Goal: Task Accomplishment & Management: Use online tool/utility

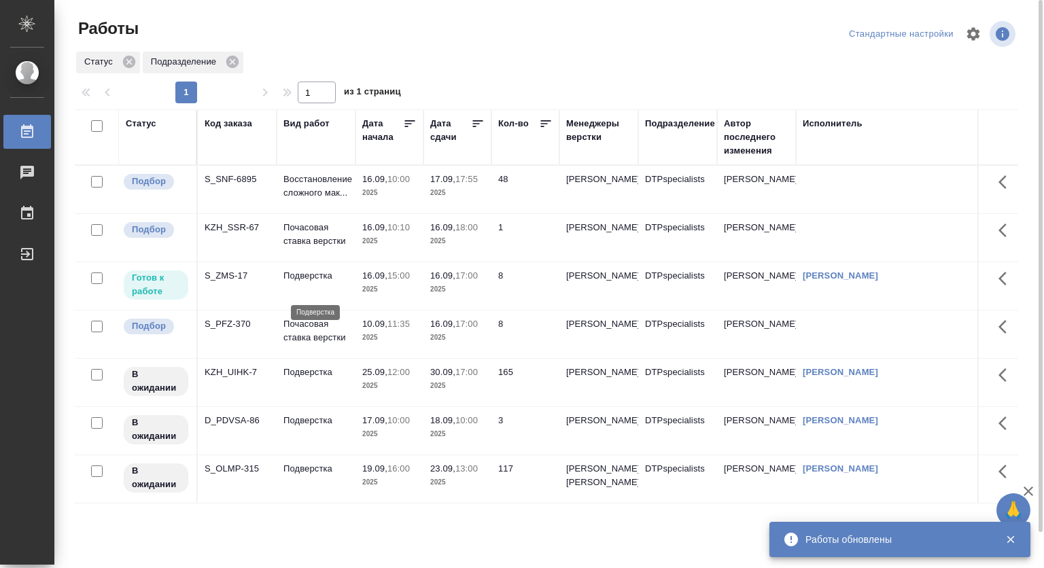
click at [324, 283] on p "Подверстка" at bounding box center [315, 276] width 65 height 14
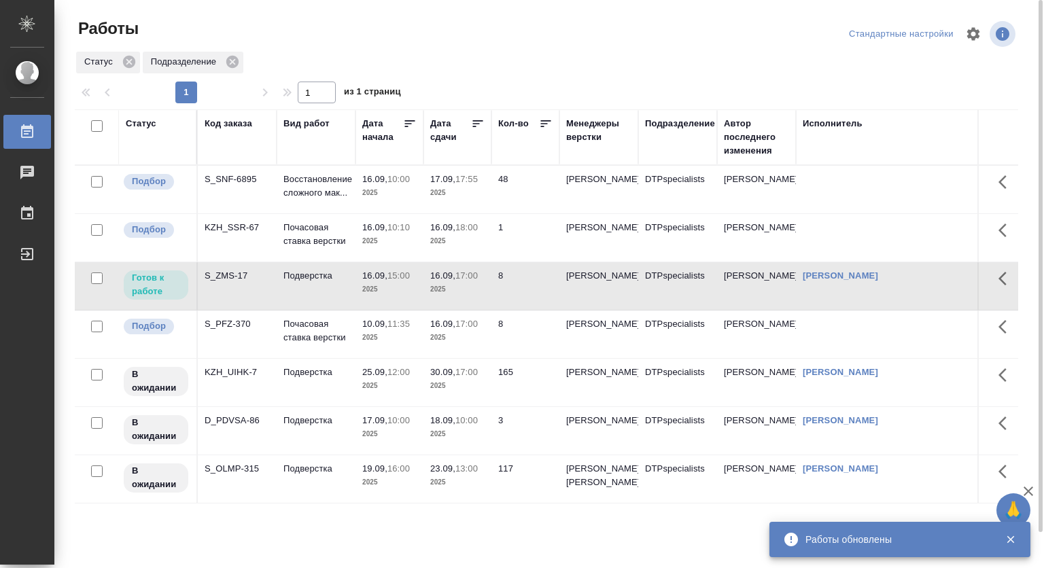
click at [379, 296] on p "2025" at bounding box center [389, 290] width 54 height 14
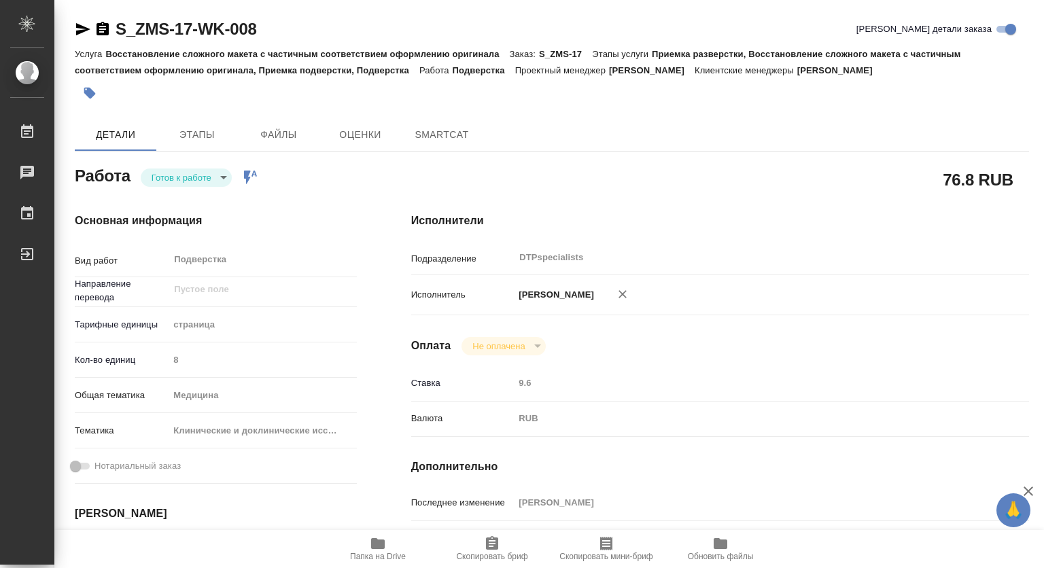
type textarea "x"
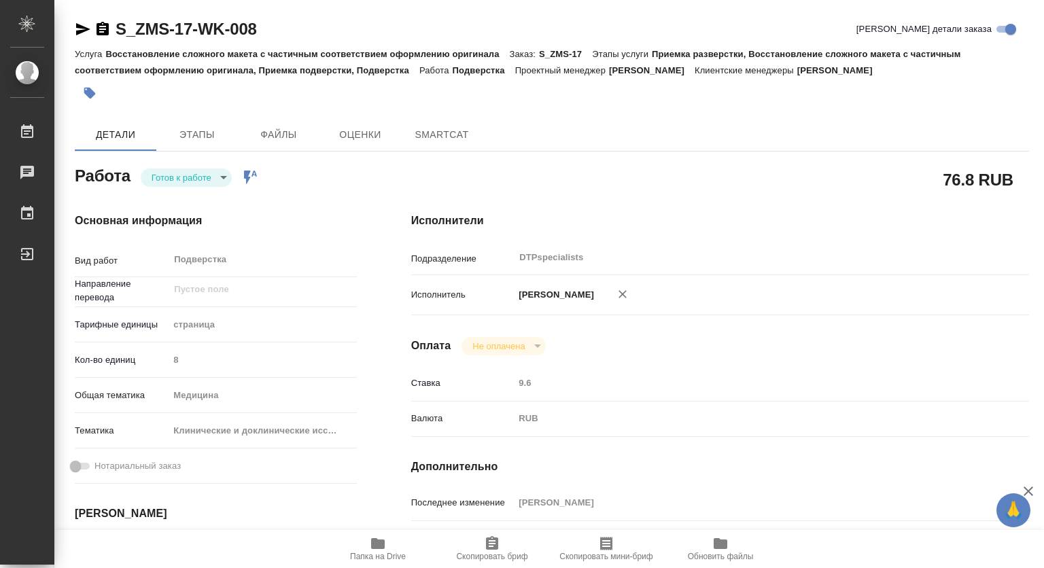
type textarea "x"
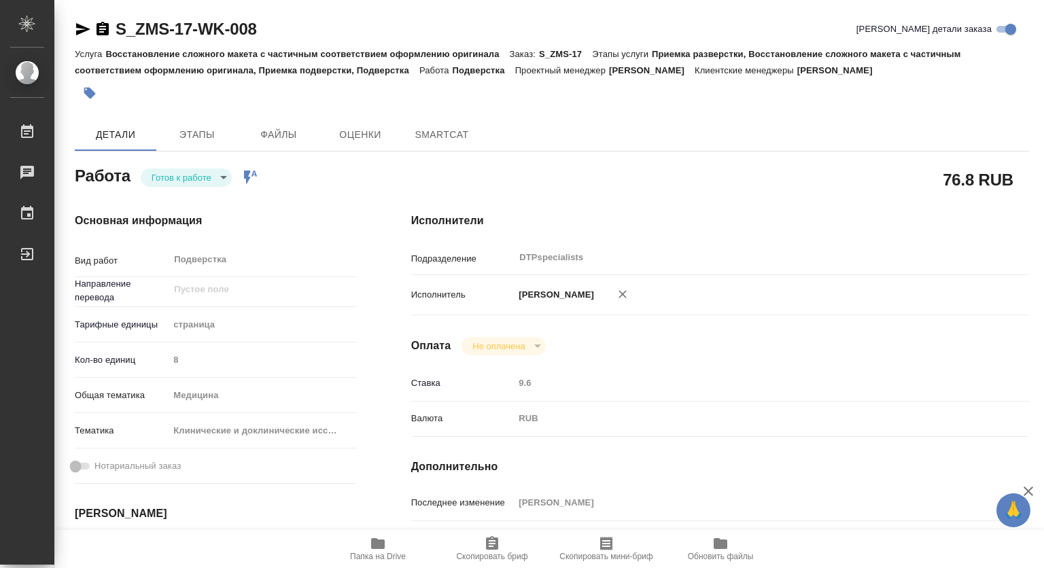
type textarea "x"
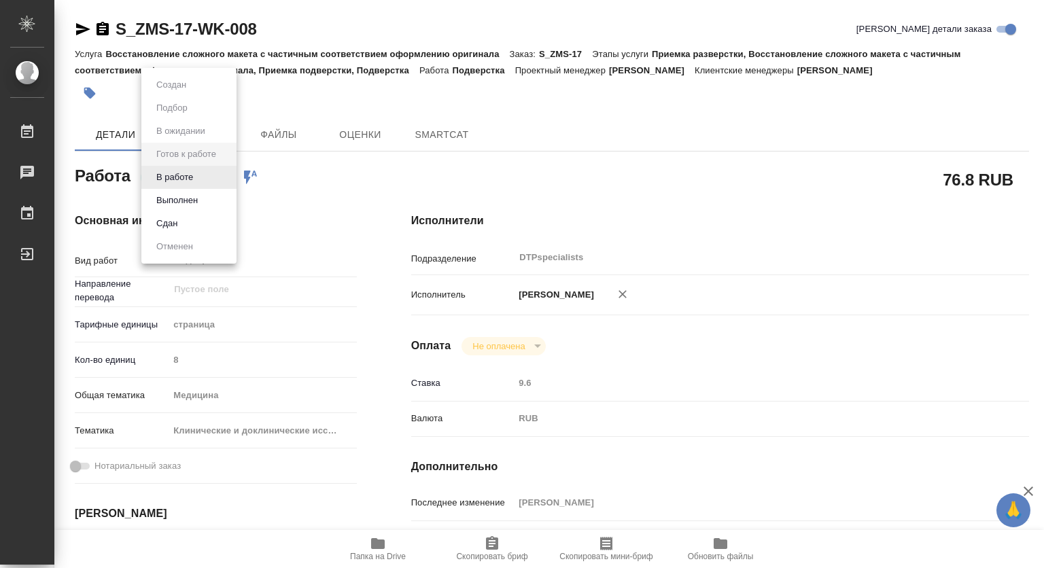
click at [169, 179] on body "🙏 .cls-1 fill:#fff; AWATERA Kovtun Svetlana Работы Чаты График Выйти S_ZMS-17-W…" at bounding box center [522, 284] width 1044 height 568
type textarea "x"
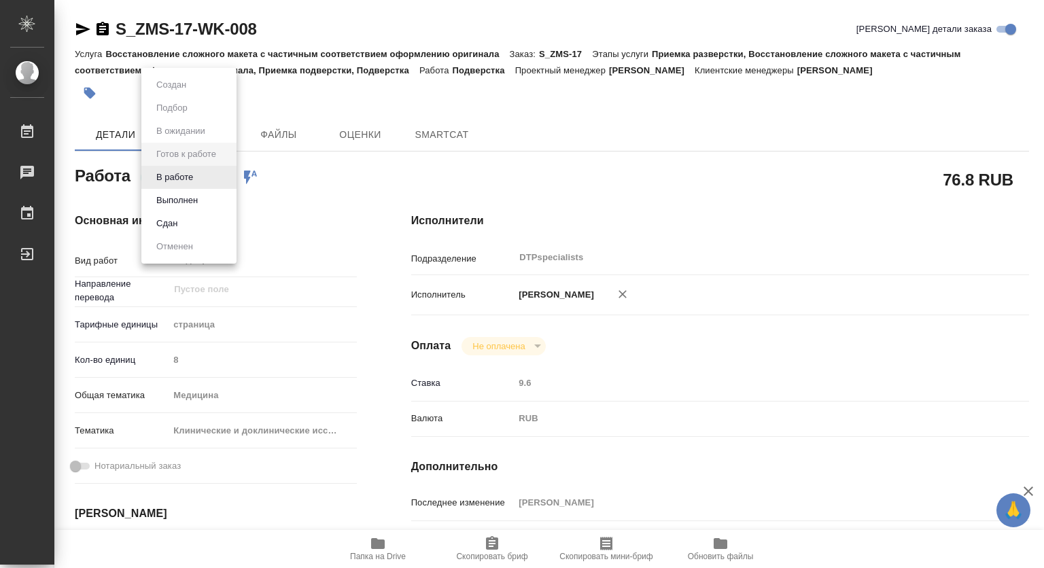
type textarea "x"
click at [164, 179] on button "В работе" at bounding box center [174, 177] width 45 height 15
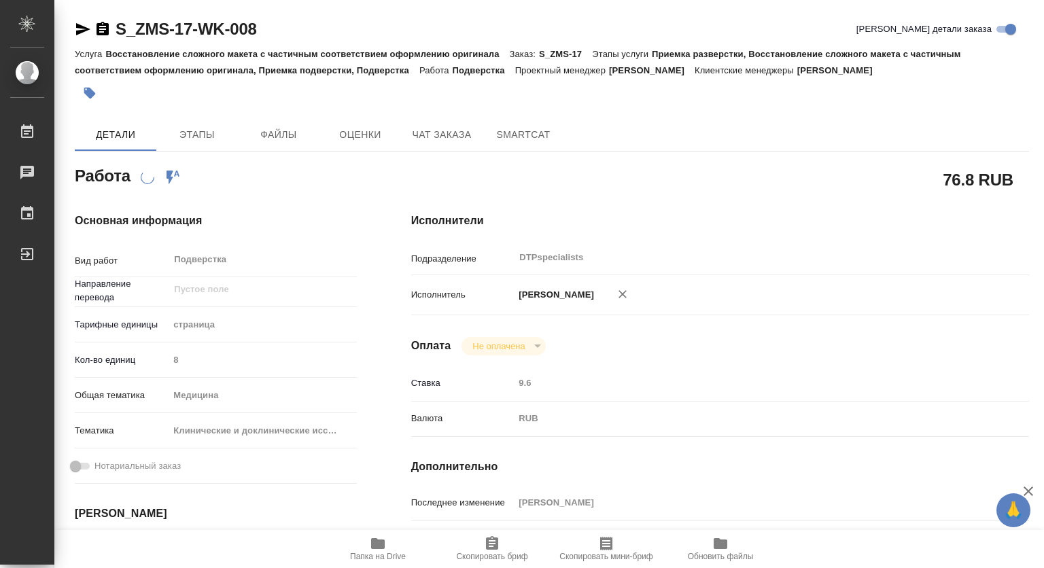
type textarea "x"
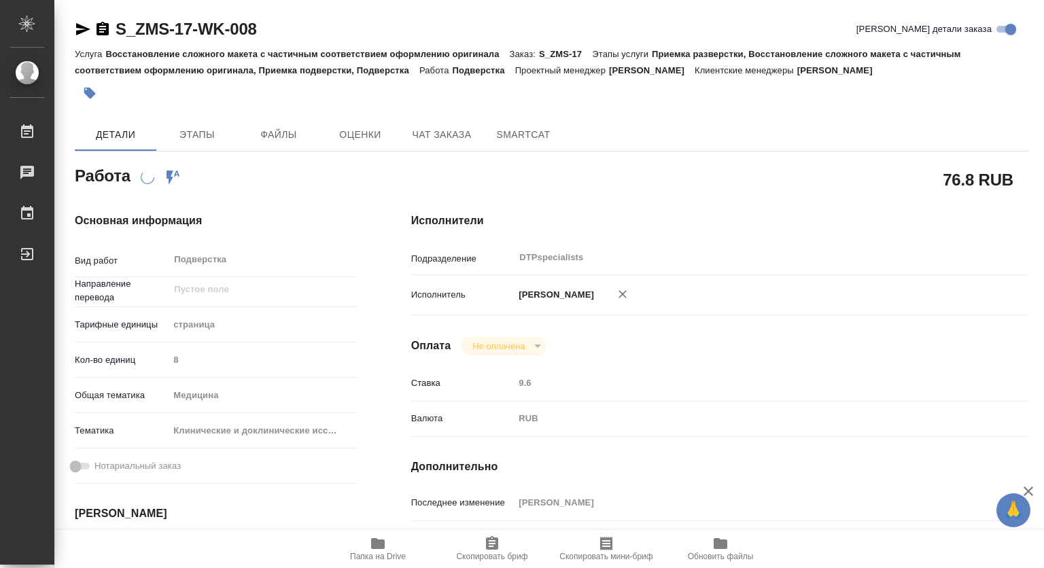
type textarea "x"
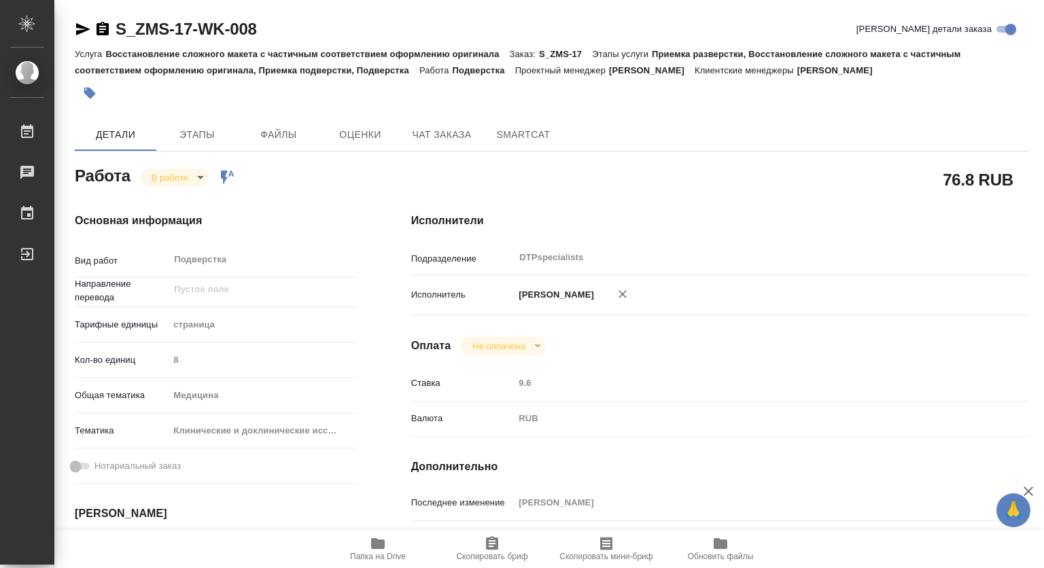
type textarea "x"
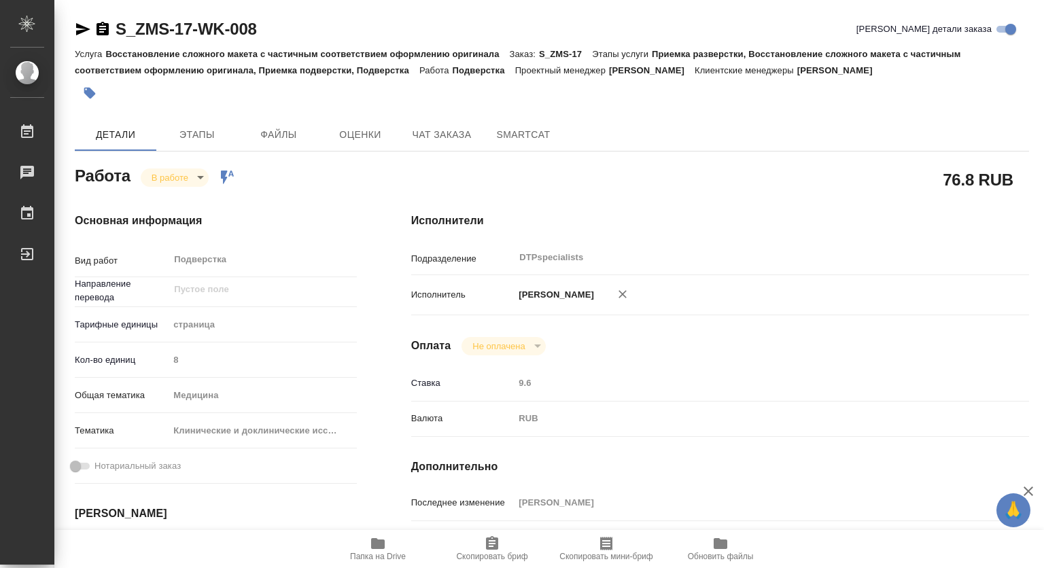
type textarea "x"
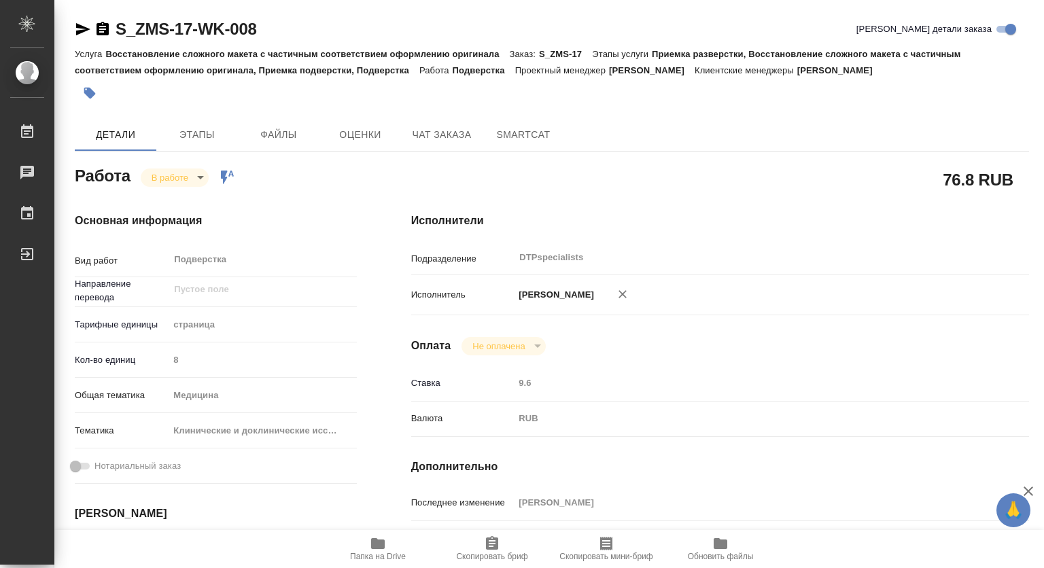
type textarea "x"
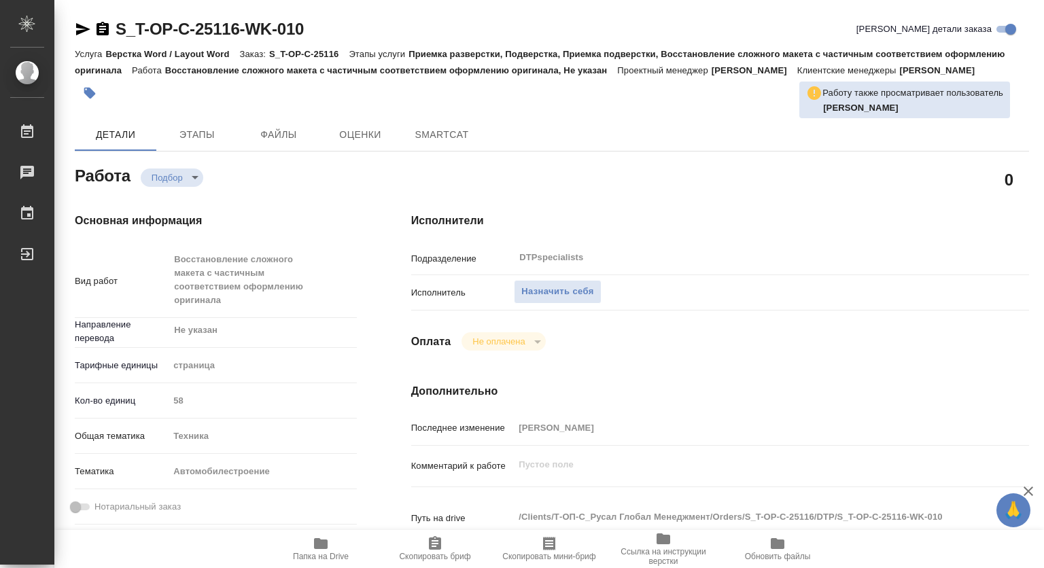
type textarea "x"
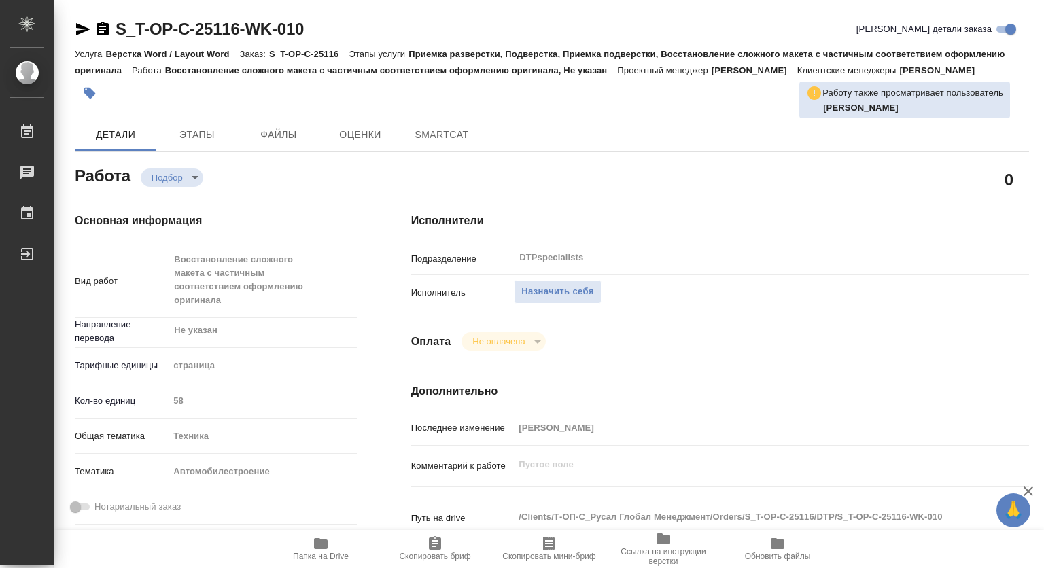
type textarea "x"
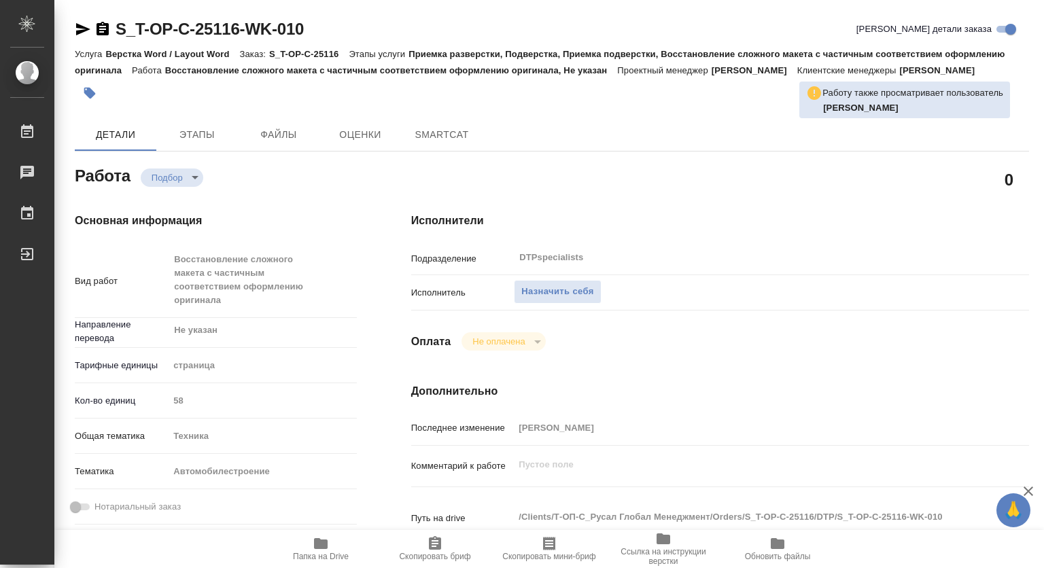
type textarea "x"
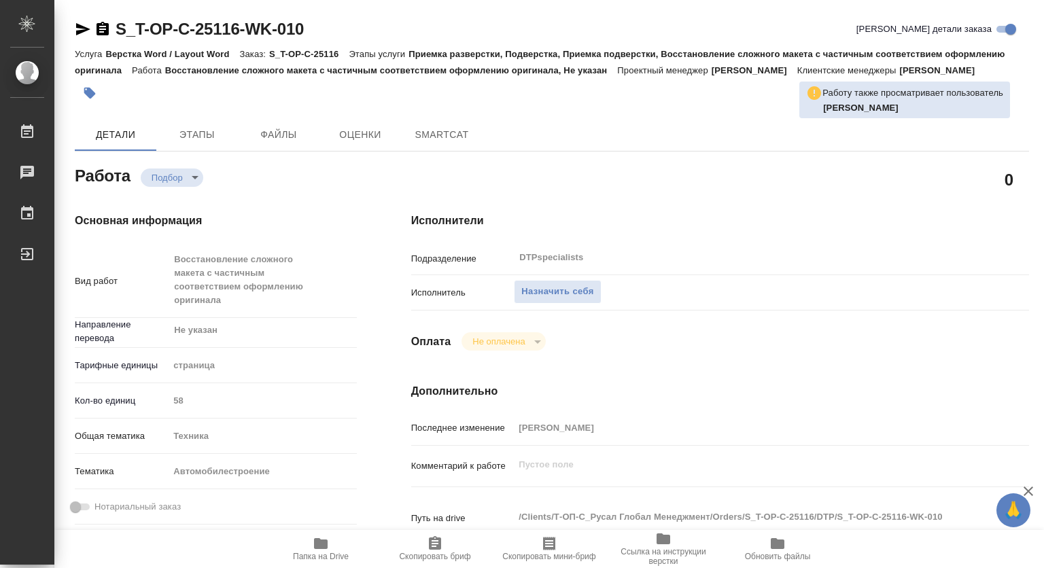
type textarea "x"
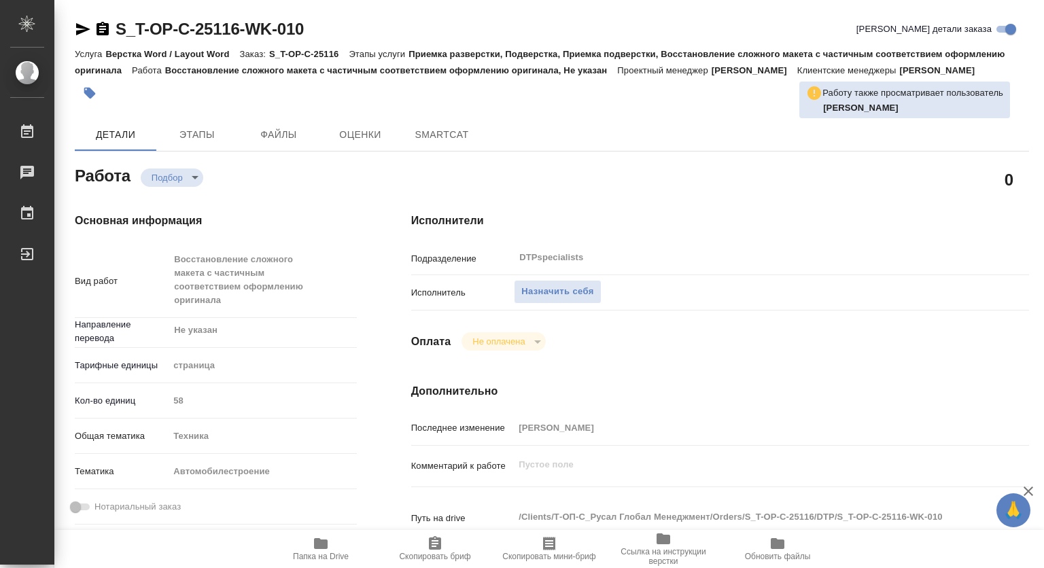
type textarea "x"
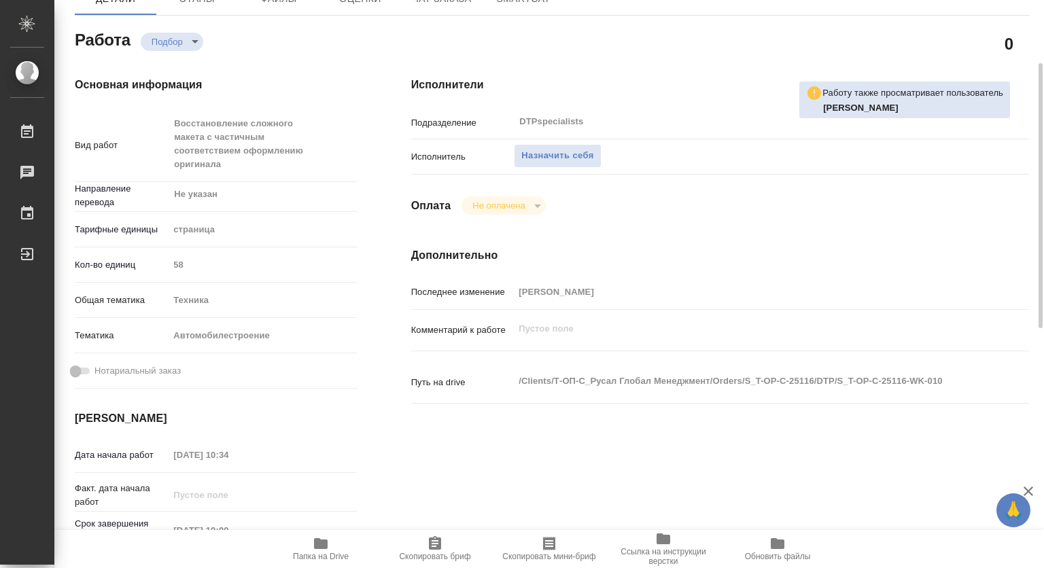
type textarea "x"
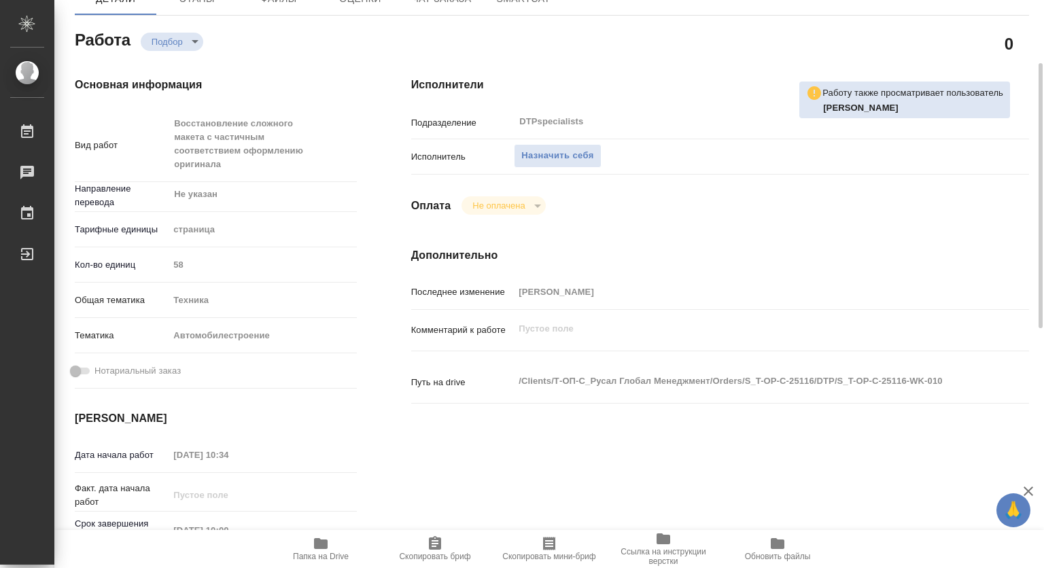
scroll to position [204, 0]
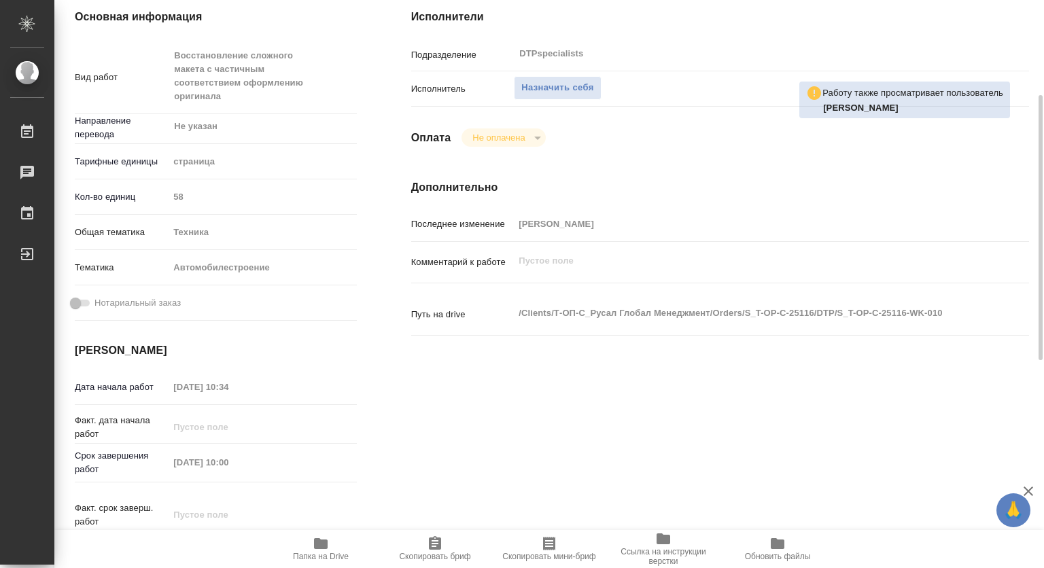
type textarea "x"
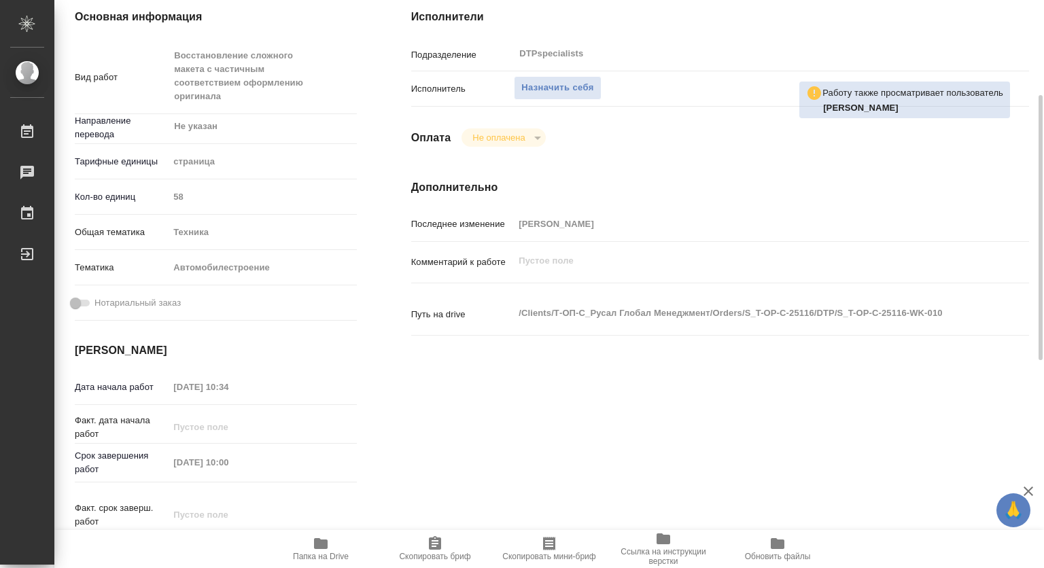
click at [321, 547] on icon "button" at bounding box center [321, 543] width 14 height 11
